Goal: Task Accomplishment & Management: Use online tool/utility

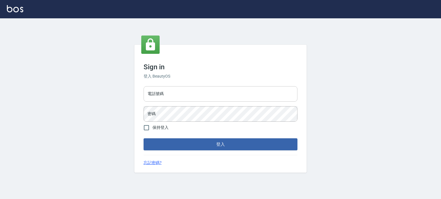
click at [230, 94] on input "電話號碼" at bounding box center [220, 93] width 154 height 15
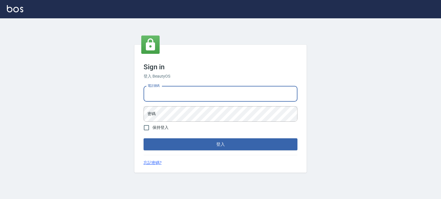
type input "0977239969"
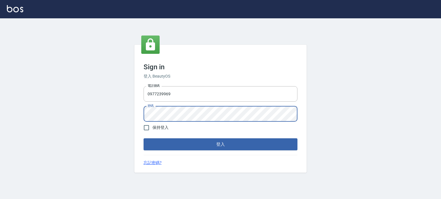
click at [143, 139] on button "登入" at bounding box center [220, 145] width 154 height 12
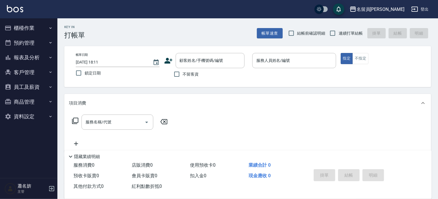
click at [197, 72] on span "不留客資" at bounding box center [191, 74] width 16 height 6
click at [183, 72] on input "不留客資" at bounding box center [177, 74] width 12 height 12
checkbox input "true"
click at [335, 33] on input "連續打單結帳" at bounding box center [332, 33] width 12 height 12
click at [326, 27] on input "連續打單結帳" at bounding box center [332, 33] width 12 height 12
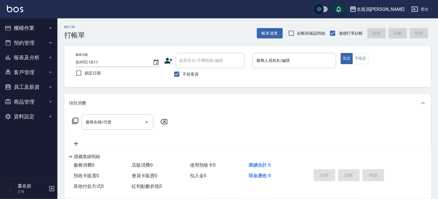
checkbox input "false"
drag, startPoint x: 147, startPoint y: 69, endPoint x: 172, endPoint y: 63, distance: 25.2
click at [172, 63] on div "帳單日期 [DATE] 18:11 鎖定日期 顧客姓名/手機號碼/編號 顧客姓名/手機號碼/編號 不留客資 服務人員姓名/編號 服務人員姓名/編號 指定 不指定" at bounding box center [247, 66] width 353 height 27
click at [325, 32] on span "結帳前確認明細" at bounding box center [311, 33] width 28 height 6
click at [297, 32] on input "結帳前確認明細" at bounding box center [291, 33] width 12 height 12
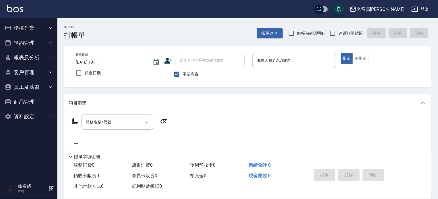
checkbox input "true"
click at [338, 36] on input "連續打單結帳" at bounding box center [332, 33] width 12 height 12
checkbox input "true"
click at [302, 36] on label "結帳前確認明細" at bounding box center [305, 33] width 40 height 12
click at [297, 36] on input "結帳前確認明細" at bounding box center [291, 33] width 12 height 12
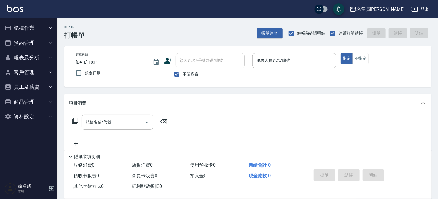
checkbox input "false"
click at [284, 74] on p at bounding box center [294, 71] width 84 height 6
click at [287, 67] on div "服務人員姓名/編號" at bounding box center [294, 60] width 84 height 15
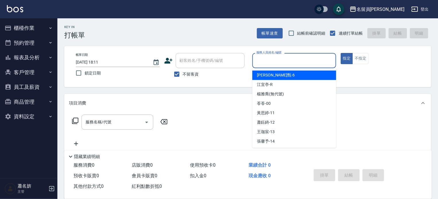
type input "ㄣ"
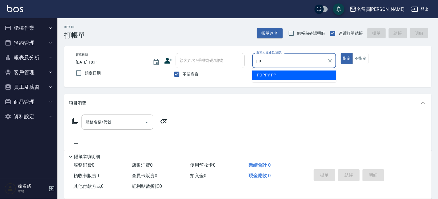
type input "POPPY-PP"
type button "true"
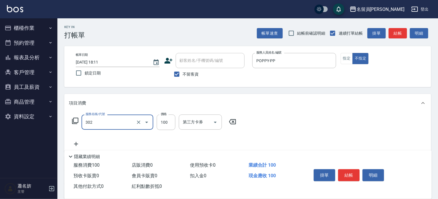
type input "剪髮(302)"
type input "430"
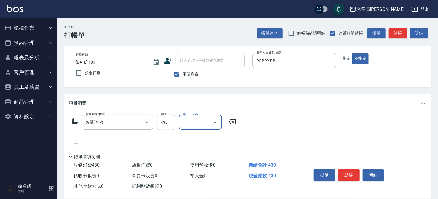
click at [344, 174] on button "結帳" at bounding box center [349, 176] width 22 height 12
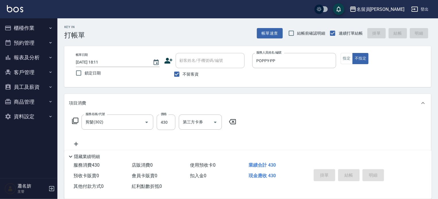
type input "[DATE] 18:14"
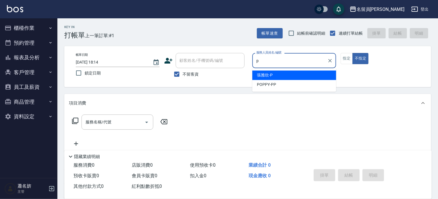
type input "[PERSON_NAME]"
type button "false"
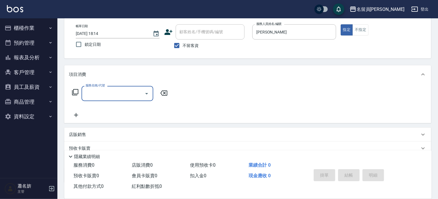
scroll to position [57, 0]
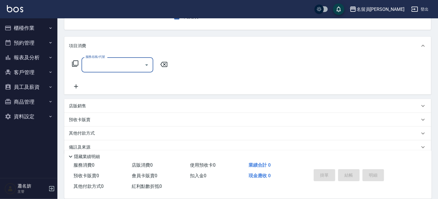
click at [167, 105] on div "店販銷售" at bounding box center [244, 106] width 350 height 6
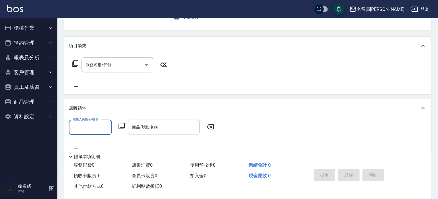
scroll to position [0, 0]
type input "[PERSON_NAME]"
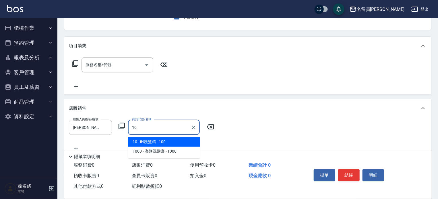
type input "iH洗髮精"
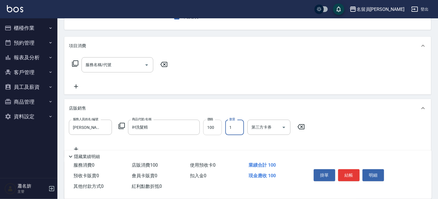
drag, startPoint x: 219, startPoint y: 130, endPoint x: 218, endPoint y: 128, distance: 3.0
click at [220, 130] on input "100" at bounding box center [212, 127] width 19 height 15
type input "800"
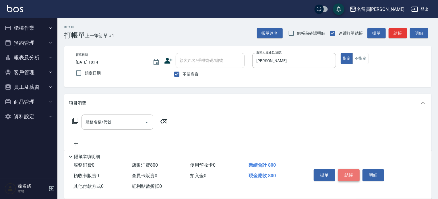
click at [355, 175] on button "結帳" at bounding box center [349, 176] width 22 height 12
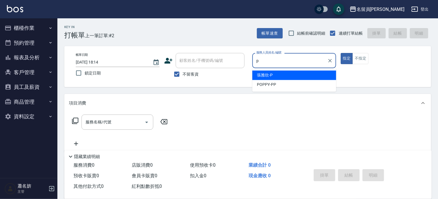
type input "[PERSON_NAME]"
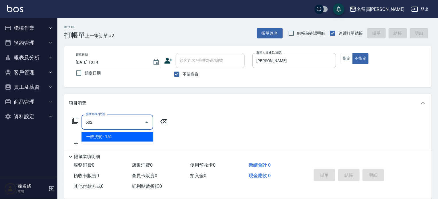
type input "一般洗髮(602)"
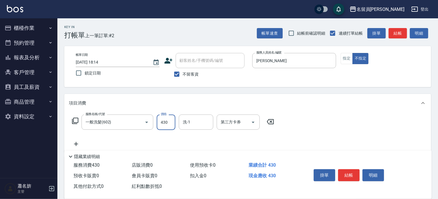
type input "430"
click at [352, 175] on button "結帳" at bounding box center [349, 176] width 22 height 12
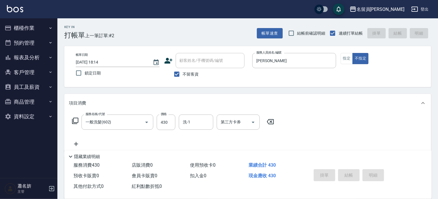
type input "[DATE] 18:15"
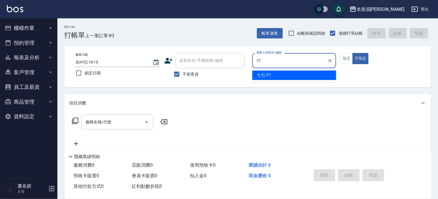
type input "七七-77"
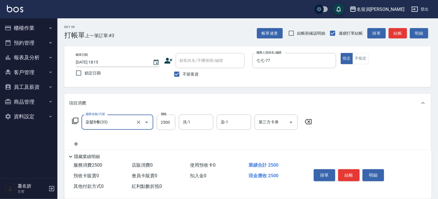
type input "染髮B餐(33)"
type input "3000"
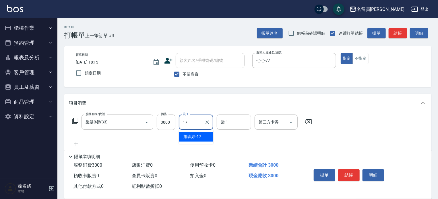
type input "[PERSON_NAME]-17"
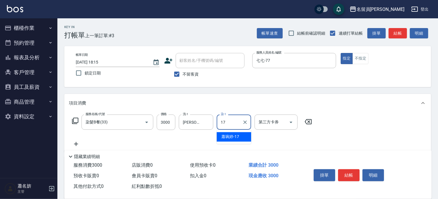
type input "[PERSON_NAME]-17"
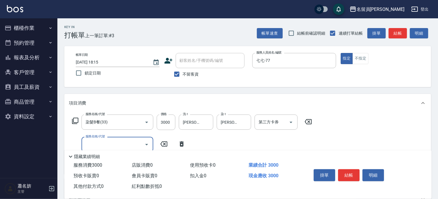
click at [73, 123] on icon at bounding box center [75, 121] width 6 height 6
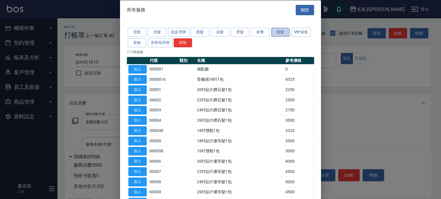
click at [275, 29] on button "接髮" at bounding box center [280, 32] width 18 height 9
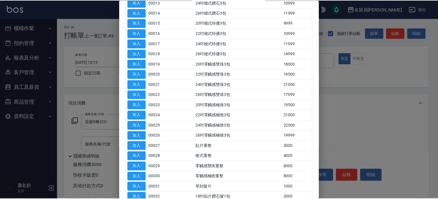
scroll to position [229, 0]
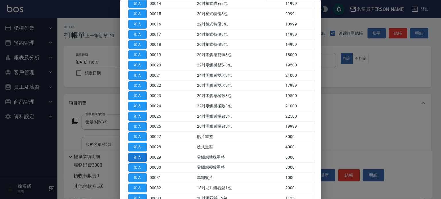
click at [140, 153] on button "加入" at bounding box center [137, 157] width 18 height 9
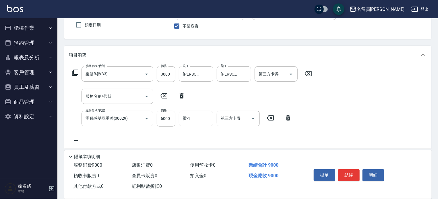
scroll to position [57, 0]
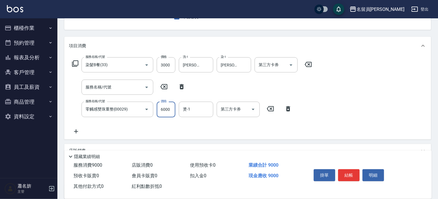
click at [163, 111] on input "6000" at bounding box center [166, 109] width 19 height 15
type input "5000"
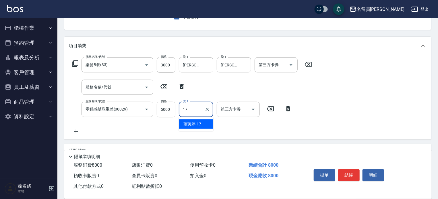
type input "[PERSON_NAME]-17"
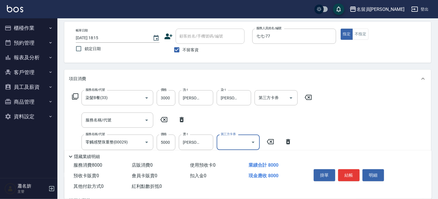
scroll to position [0, 0]
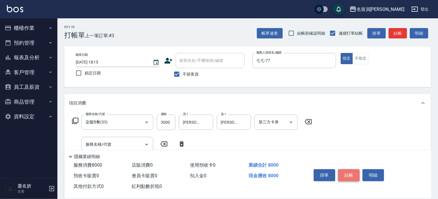
click at [349, 175] on button "結帳" at bounding box center [349, 176] width 22 height 12
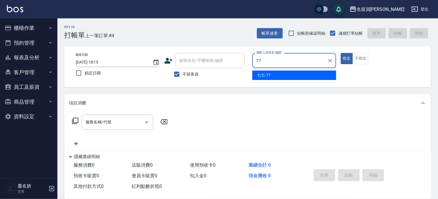
type input "七七-77"
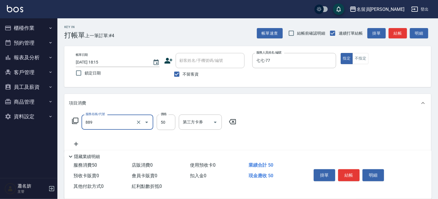
type input "精油(889)"
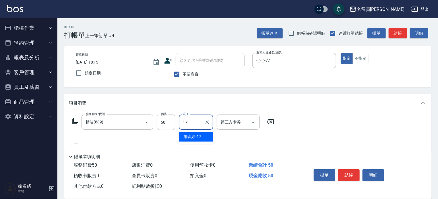
type input "[PERSON_NAME]-17"
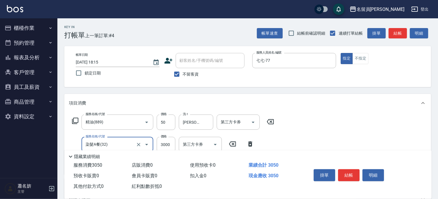
type input "染髮A餐(32)"
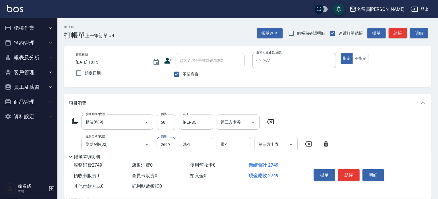
type input "2699"
type input "[PERSON_NAME]-17"
type input "染髮(501)"
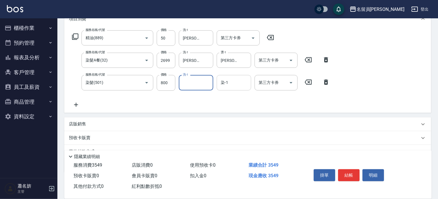
scroll to position [86, 0]
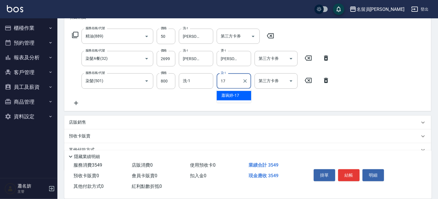
type input "[PERSON_NAME]-17"
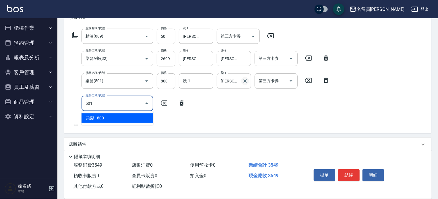
type input "染髮(501)"
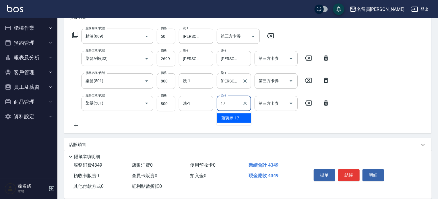
type input "[PERSON_NAME]-17"
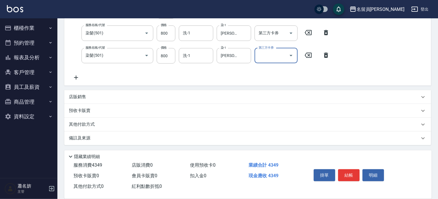
scroll to position [134, 0]
click at [216, 97] on div "店販銷售" at bounding box center [244, 97] width 350 height 6
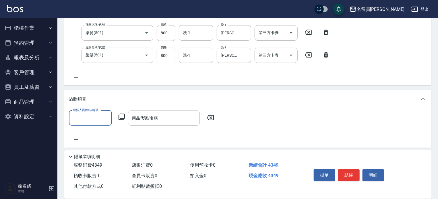
scroll to position [0, 0]
type input "七七-77"
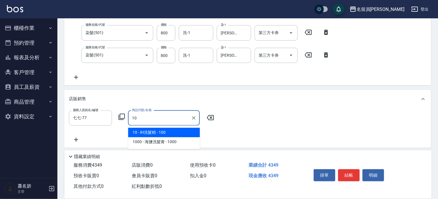
type input "iH洗髮精"
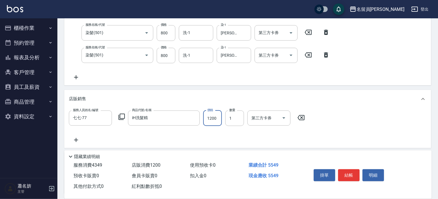
type input "1200"
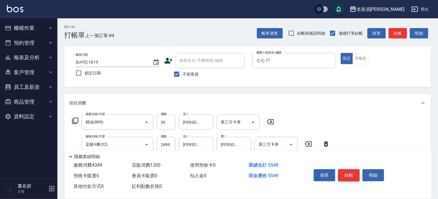
click at [348, 173] on button "結帳" at bounding box center [349, 176] width 22 height 12
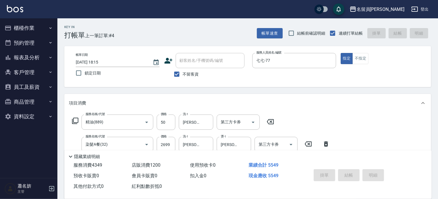
type input "[DATE] 18:16"
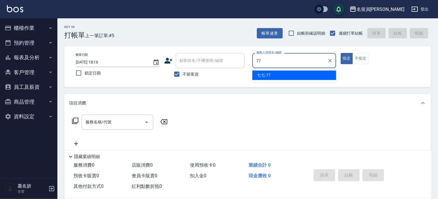
type input "七七-77"
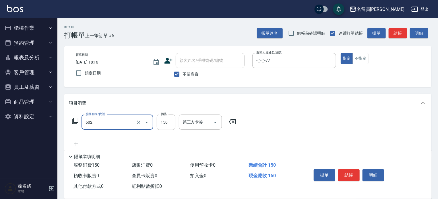
type input "一般洗髮(602)"
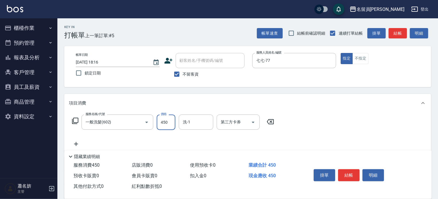
type input "450"
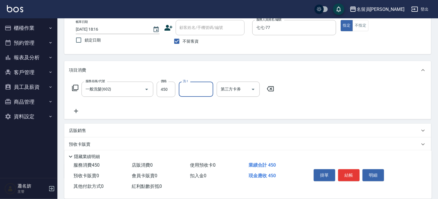
scroll to position [67, 0]
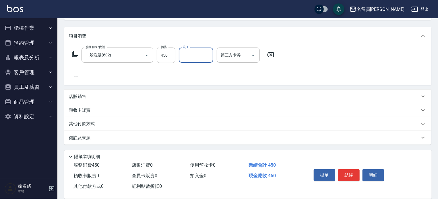
click at [225, 98] on div "店販銷售" at bounding box center [244, 97] width 350 height 6
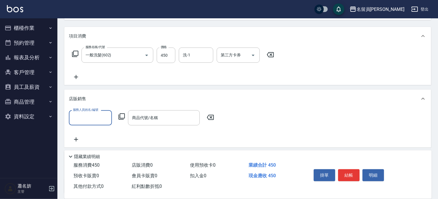
scroll to position [0, 0]
type input "七七-77"
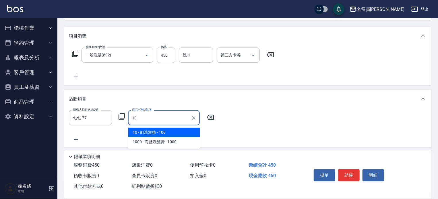
type input "iH洗髮精"
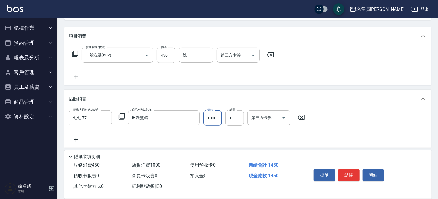
type input "1000"
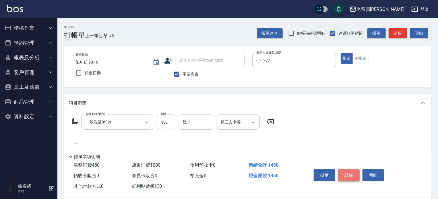
click at [345, 170] on button "結帳" at bounding box center [349, 176] width 22 height 12
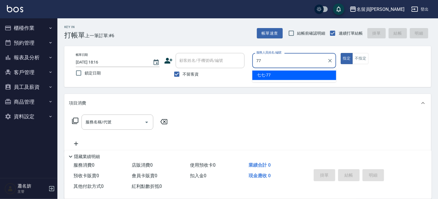
type input "七七-77"
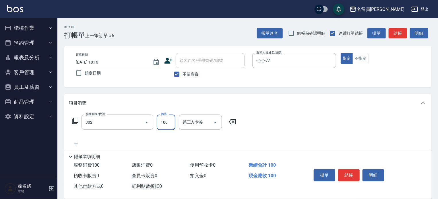
type input "剪髮(302)"
type input "450"
click at [341, 172] on button "結帳" at bounding box center [349, 176] width 22 height 12
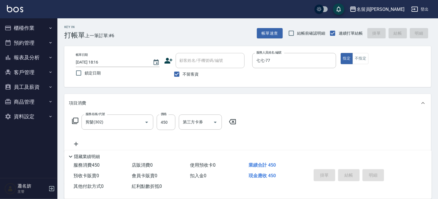
type input "[DATE] 18:17"
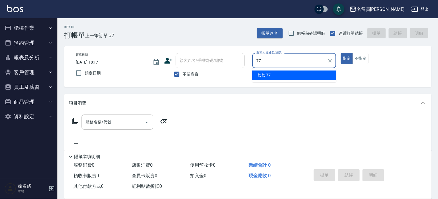
type input "七七-77"
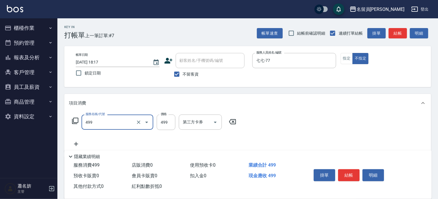
type input "去角質洗髮(499)"
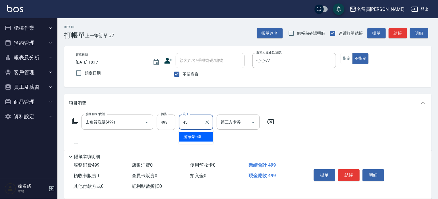
type input "[PERSON_NAME]-45"
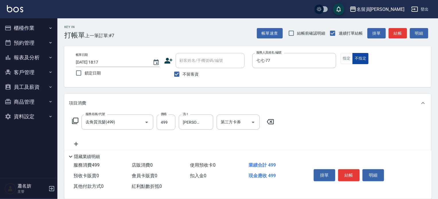
drag, startPoint x: 348, startPoint y: 165, endPoint x: 367, endPoint y: 61, distance: 106.6
click at [348, 164] on div "掛單 結帳 明細" at bounding box center [364, 176] width 120 height 32
click at [349, 176] on button "結帳" at bounding box center [349, 176] width 22 height 12
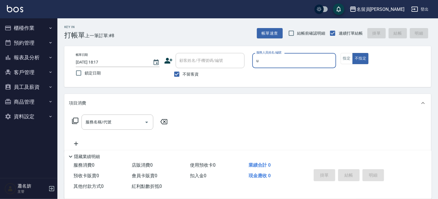
type input "una-u"
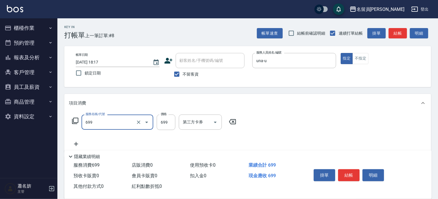
type input "精油洗髮(699)"
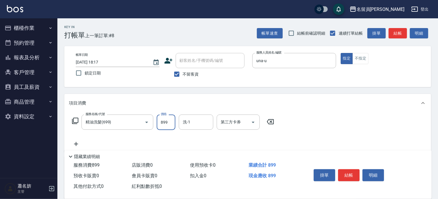
type input "899"
click at [345, 175] on button "結帳" at bounding box center [349, 176] width 22 height 12
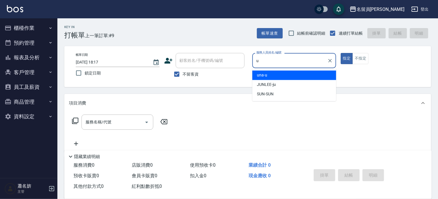
type input "una-u"
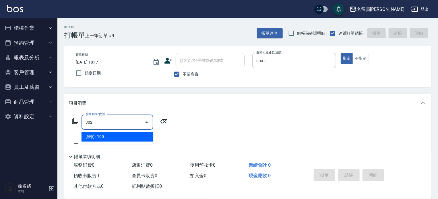
type input "剪髮(302)"
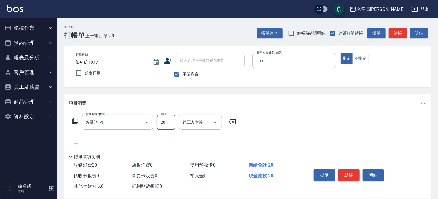
click at [173, 120] on input "20" at bounding box center [166, 122] width 19 height 15
type input "200"
click at [346, 176] on button "結帳" at bounding box center [349, 176] width 22 height 12
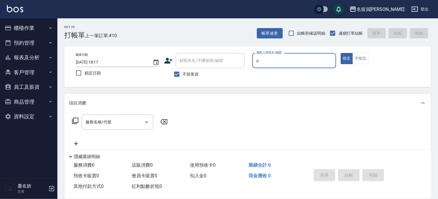
type input "una-u"
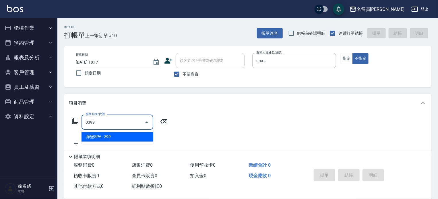
type input "海鹽SPA(0399)"
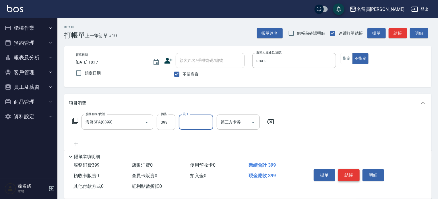
click at [352, 173] on button "結帳" at bounding box center [349, 176] width 22 height 12
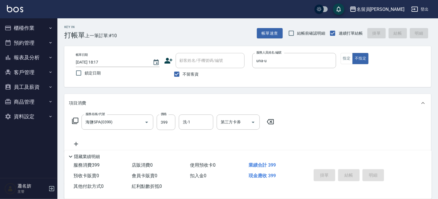
type input "[DATE] 18:18"
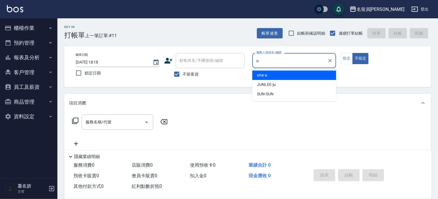
type input "una-u"
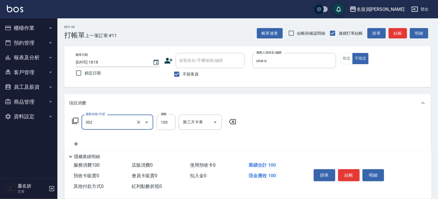
type input "剪髮(302)"
type input "380"
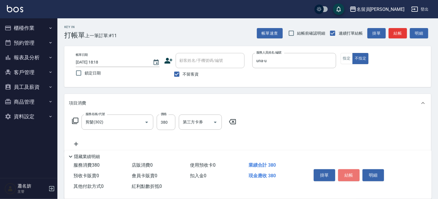
click at [344, 173] on button "結帳" at bounding box center [349, 176] width 22 height 12
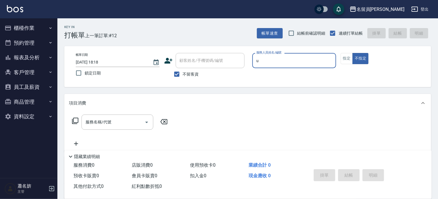
type input "una-u"
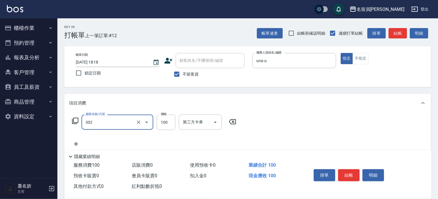
type input "剪髮(302)"
type input "400"
click at [338, 172] on button "結帳" at bounding box center [349, 176] width 22 height 12
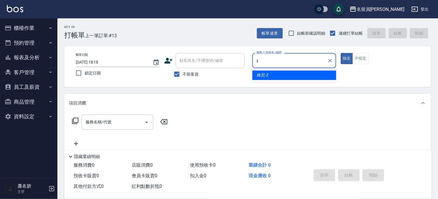
type input "維尼-Z"
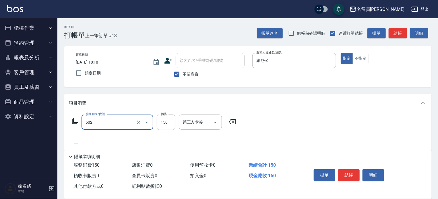
type input "一般洗髮(602)"
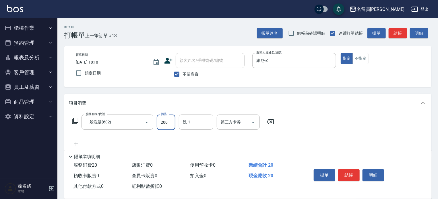
type input "200"
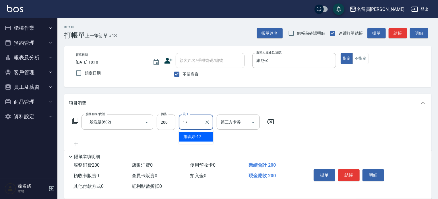
type input "[PERSON_NAME]-17"
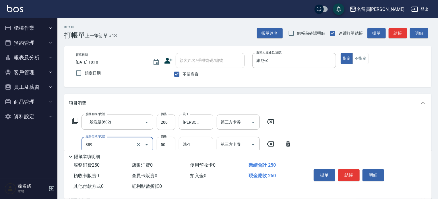
type input "精油(889)"
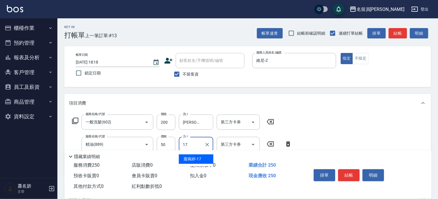
type input "[PERSON_NAME]-17"
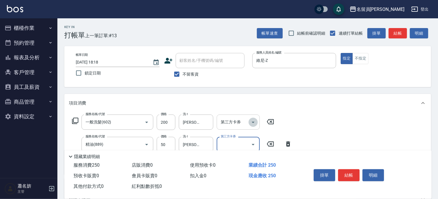
click at [257, 122] on button "Open" at bounding box center [252, 122] width 9 height 9
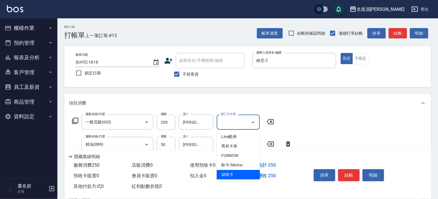
click at [230, 170] on span "儲值卡" at bounding box center [238, 174] width 43 height 9
type input "儲值卡"
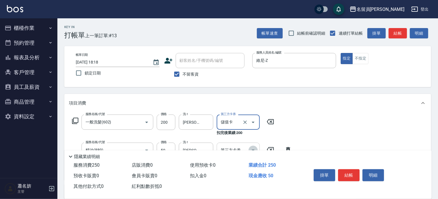
click at [252, 147] on icon "Open" at bounding box center [253, 150] width 7 height 7
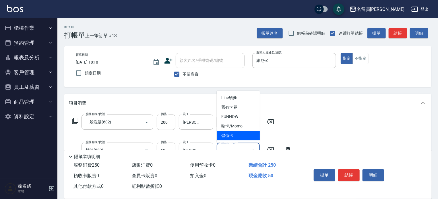
click at [247, 140] on span "儲值卡" at bounding box center [238, 135] width 43 height 9
type input "儲值卡"
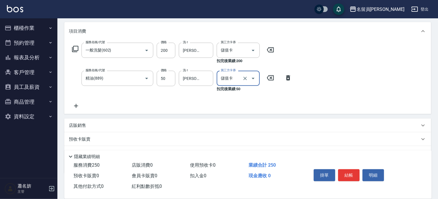
scroll to position [86, 0]
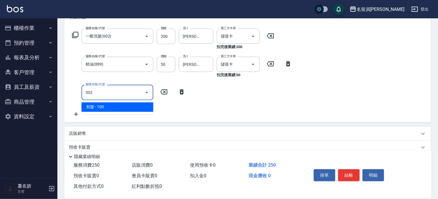
type input "剪髮(302)"
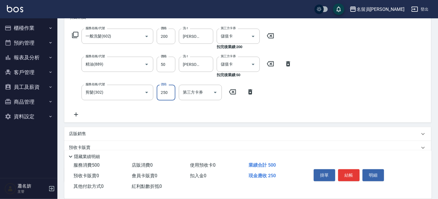
type input "250"
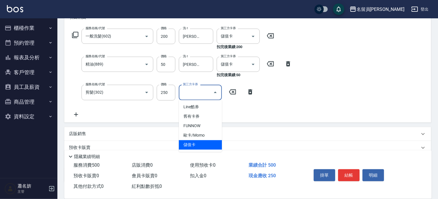
type input "儲值卡"
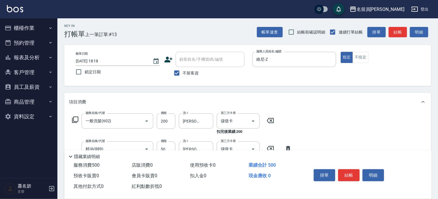
scroll to position [0, 0]
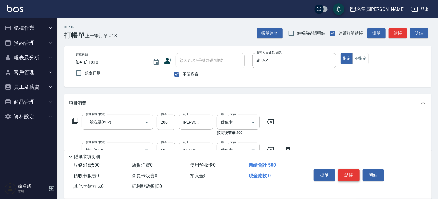
click at [352, 174] on button "結帳" at bounding box center [349, 176] width 22 height 12
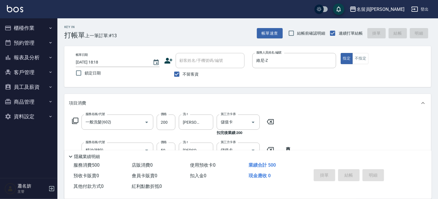
type input "[DATE] 18:19"
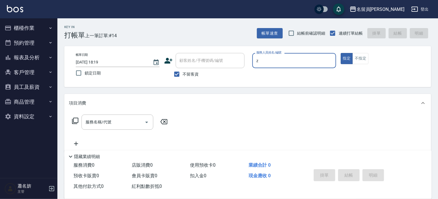
type input "維尼-Z"
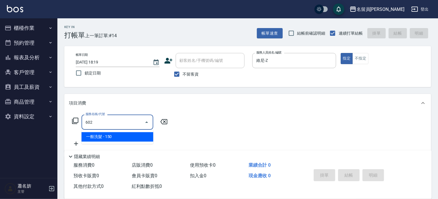
type input "一般洗髮(602)"
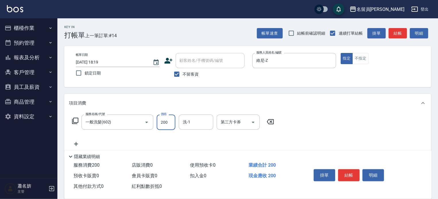
type input "200"
type input "[PERSON_NAME]-45"
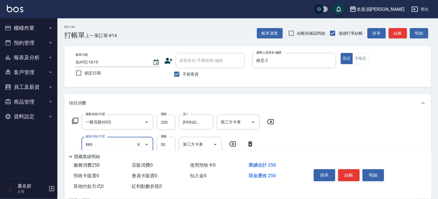
type input "精油(889)"
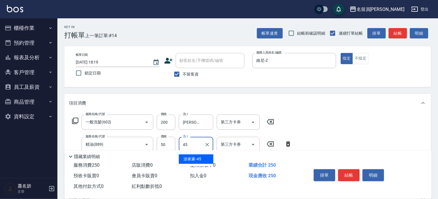
type input "[PERSON_NAME]-45"
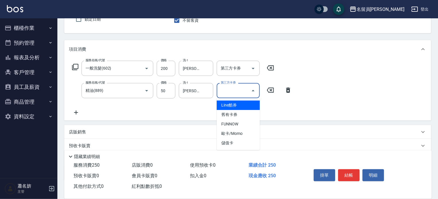
scroll to position [57, 0]
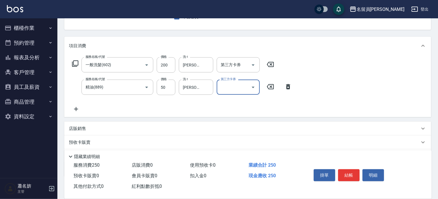
click at [243, 88] on input "第三方卡券" at bounding box center [233, 87] width 29 height 10
click at [78, 109] on icon at bounding box center [76, 109] width 14 height 7
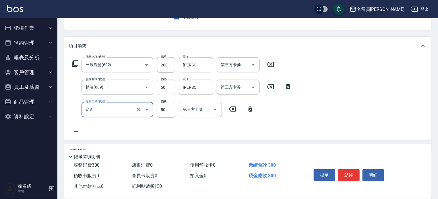
type input "瞬間保養(415)"
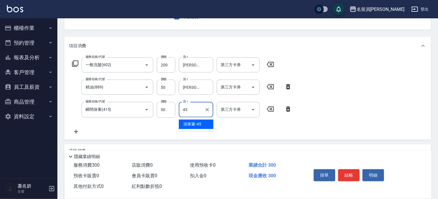
type input "[PERSON_NAME]-45"
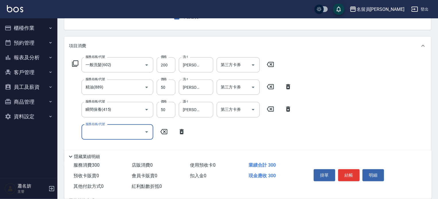
type input "3"
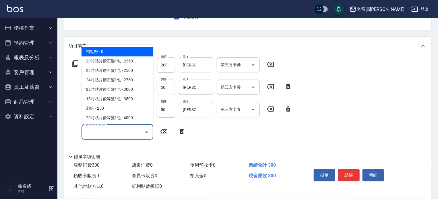
type input "補點數(000001)"
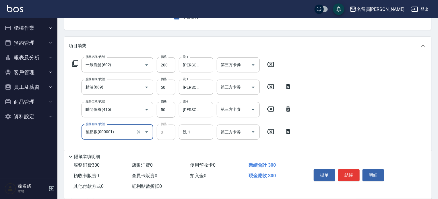
click at [288, 136] on div "服務名稱/代號 補點數(000001) 服務名稱/代號 價格 0 價格 洗-1 洗-1 第三方卡券 第三方卡券" at bounding box center [182, 132] width 226 height 15
click at [288, 133] on icon at bounding box center [288, 131] width 14 height 7
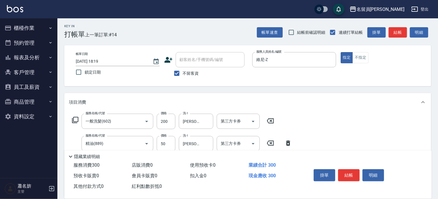
scroll to position [0, 0]
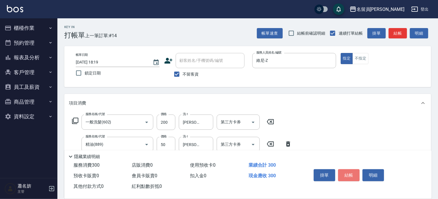
click at [348, 171] on button "結帳" at bounding box center [349, 176] width 22 height 12
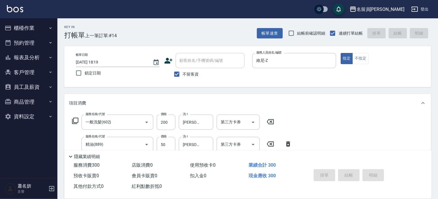
type input "[DATE] 18:22"
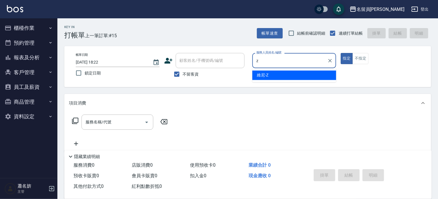
type input "維尼-Z"
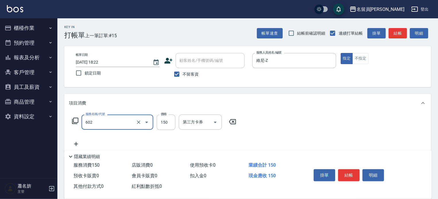
type input "一般洗髮(602)"
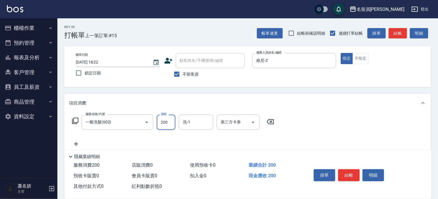
type input "200"
type input "[PERSON_NAME]-45"
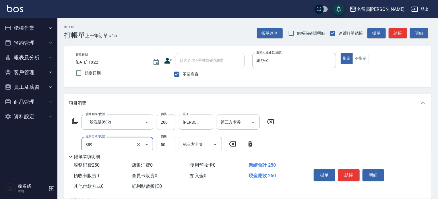
type input "精油(889)"
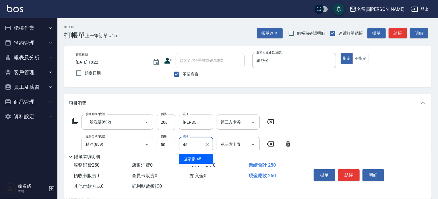
type input "[PERSON_NAME]-45"
type input "剪髮(302)"
type input "250"
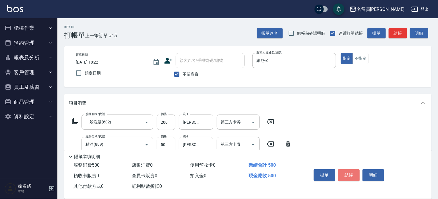
drag, startPoint x: 349, startPoint y: 176, endPoint x: 353, endPoint y: 174, distance: 4.5
click at [352, 174] on button "結帳" at bounding box center [349, 176] width 22 height 12
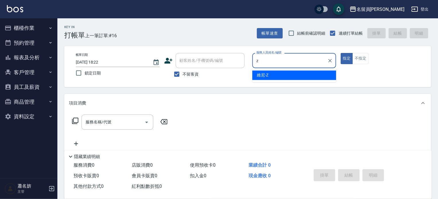
type input "維尼-Z"
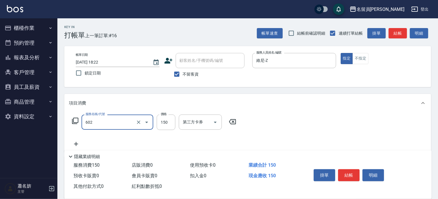
type input "一般洗髮(602)"
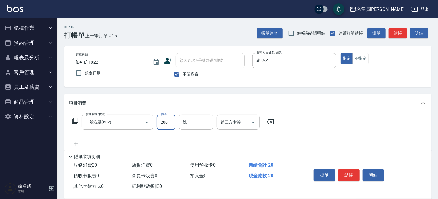
type input "200"
type input "5"
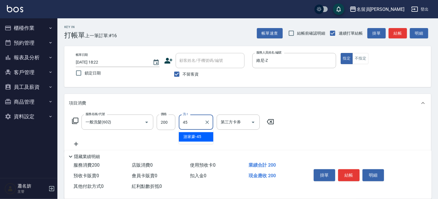
type input "[PERSON_NAME]-45"
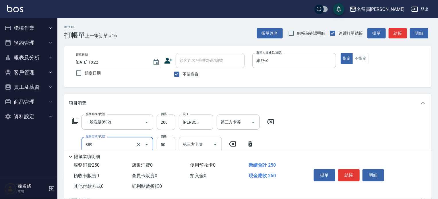
type input "精油(889)"
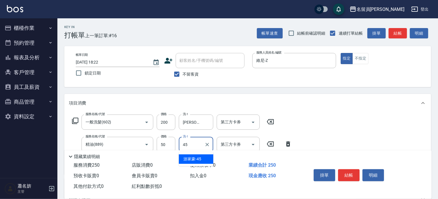
type input "[PERSON_NAME]-45"
type input "瞬間保養(415)"
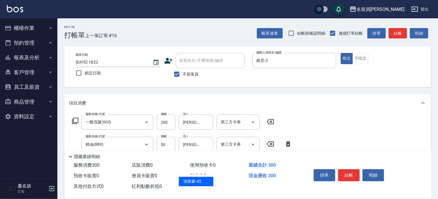
type input "[PERSON_NAME]-45"
type input "剪髮(302)"
type input "250"
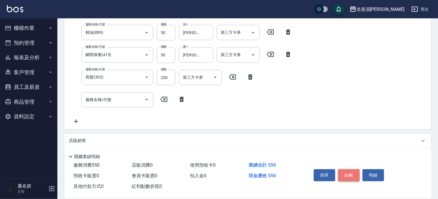
click at [351, 171] on button "結帳" at bounding box center [349, 176] width 22 height 12
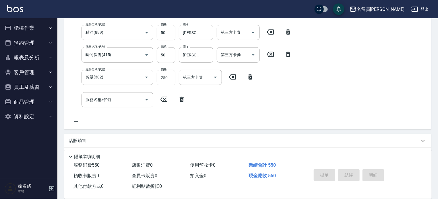
type input "[DATE] 18:23"
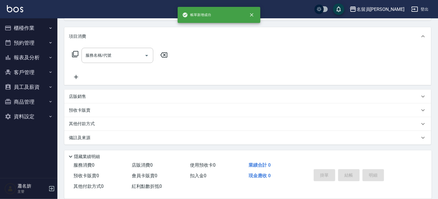
scroll to position [0, 0]
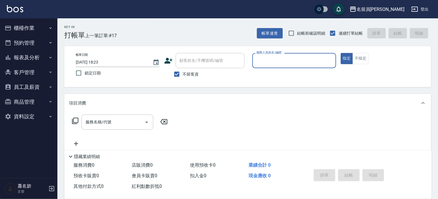
click at [44, 57] on button "報表及分析" at bounding box center [28, 57] width 53 height 15
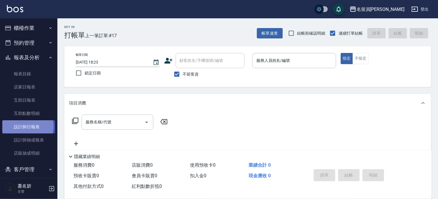
click at [26, 126] on link "設計師日報表" at bounding box center [28, 126] width 53 height 13
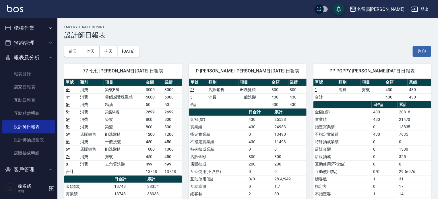
drag, startPoint x: 23, startPoint y: 18, endPoint x: 22, endPoint y: 24, distance: 5.5
click at [23, 19] on ul "櫃檯作業 打帳單 帳單列表 現金收支登錄 材料自購登錄 每日結帳 排班表 現場電腦打卡 預約管理 預約管理 單日預約紀錄 單週預約紀錄 報表及分析 報表目錄 …" at bounding box center [28, 120] width 53 height 205
click at [24, 30] on button "櫃檯作業" at bounding box center [28, 28] width 53 height 15
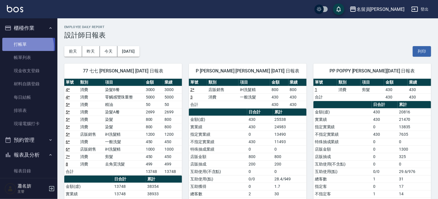
click at [24, 47] on link "打帳單" at bounding box center [28, 44] width 53 height 13
